Goal: Transaction & Acquisition: Purchase product/service

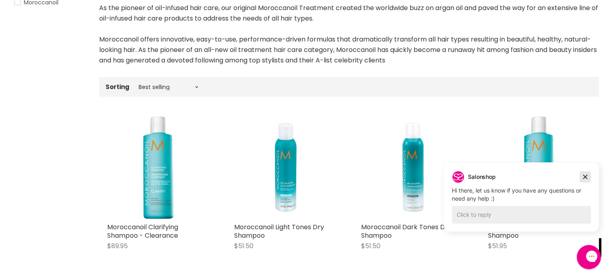
click at [586, 175] on icon "Dismiss campaign" at bounding box center [586, 177] width 8 height 10
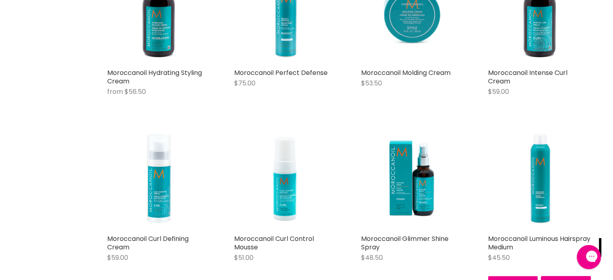
scroll to position [887, 0]
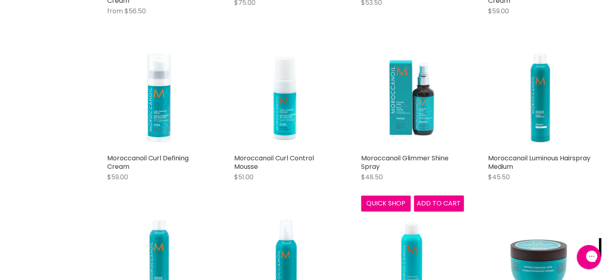
click at [408, 125] on img "Main content" at bounding box center [412, 98] width 103 height 103
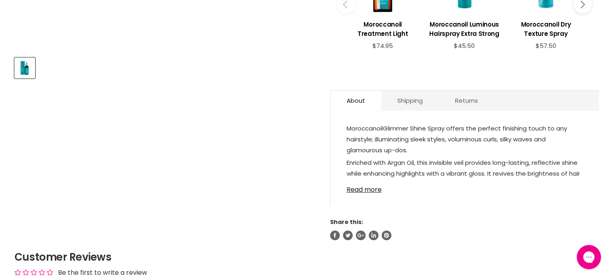
scroll to position [363, 0]
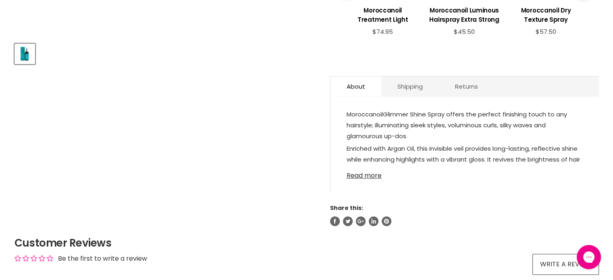
click at [368, 174] on link "Read more" at bounding box center [465, 173] width 236 height 12
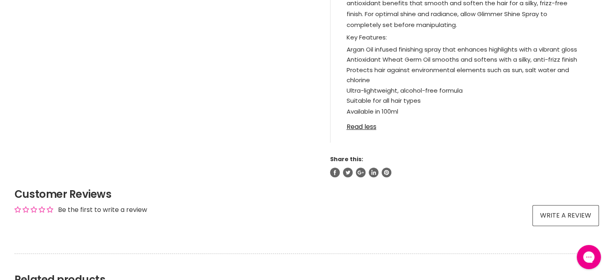
scroll to position [605, 0]
